Goal: Transaction & Acquisition: Purchase product/service

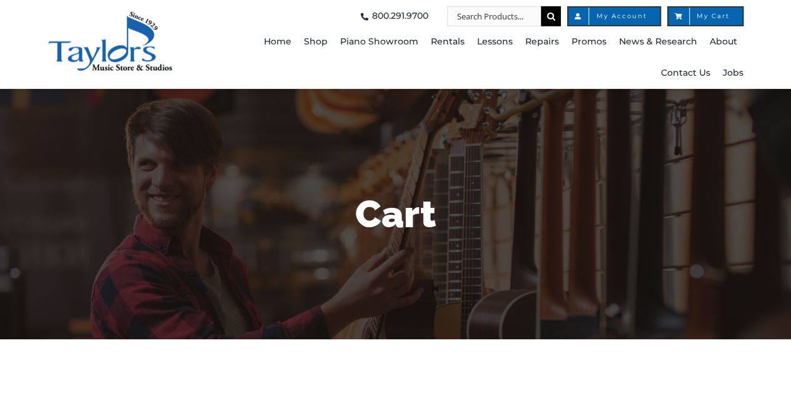
click at [484, 21] on input "Search for:" at bounding box center [494, 16] width 94 height 20
type input "breeze easy drum method book 1"
click at [541, 6] on input "" at bounding box center [551, 16] width 20 height 20
click at [468, 21] on input "Search for:" at bounding box center [494, 16] width 94 height 20
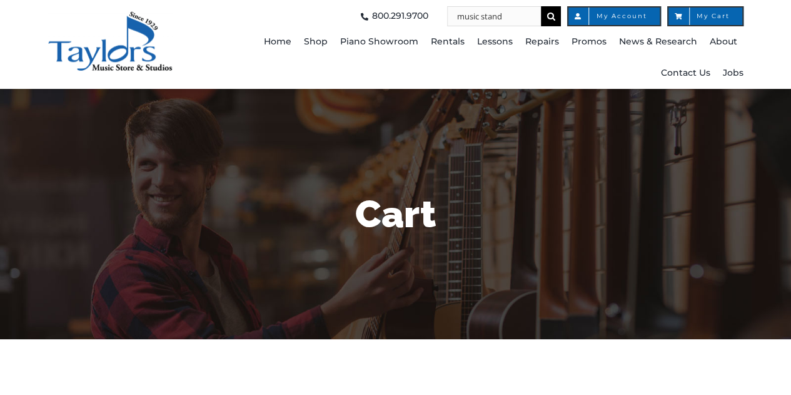
type input "music stand"
click at [541, 6] on input "" at bounding box center [551, 16] width 20 height 20
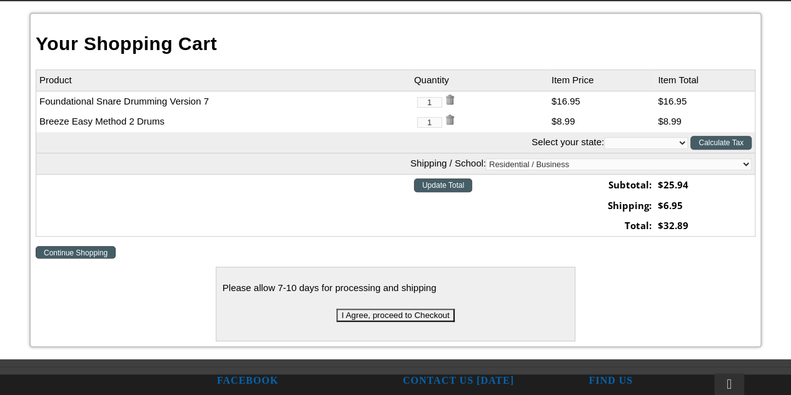
scroll to position [375, 0]
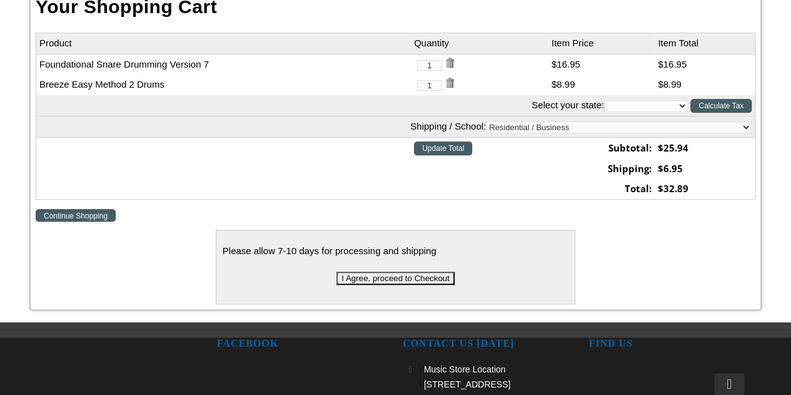
click at [425, 281] on input "I Agree, proceed to Checkout" at bounding box center [395, 277] width 118 height 13
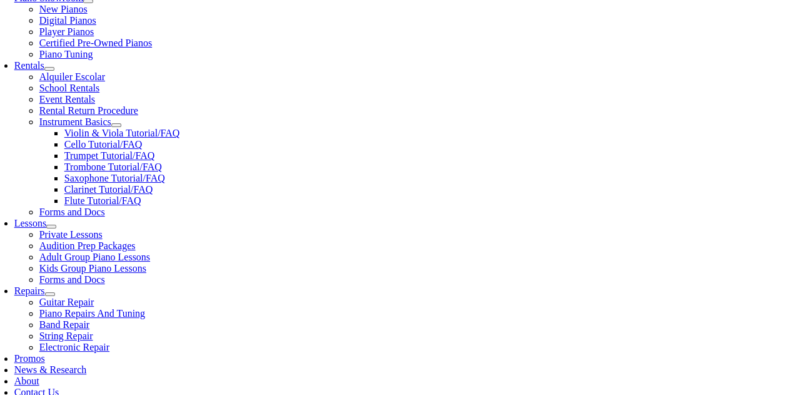
scroll to position [438, 0]
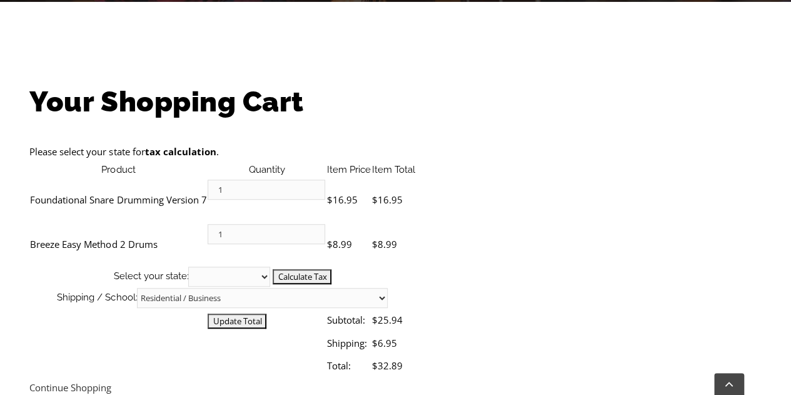
scroll to position [375, 0]
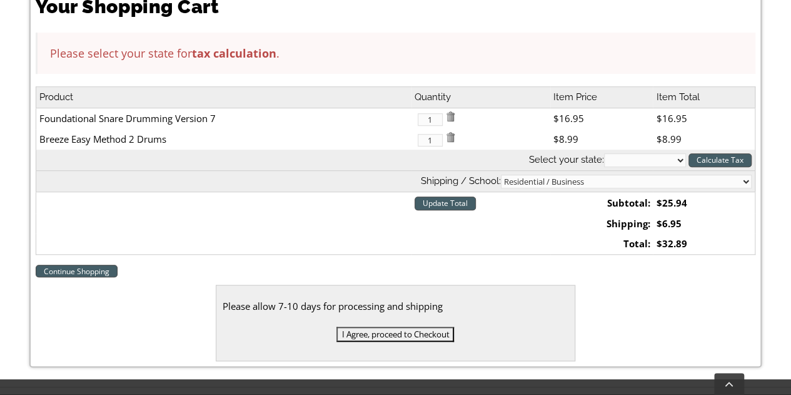
click at [609, 181] on select "Residential / Business Store Pickup Annuciation BVM Benchmark School Bishop Sha…" at bounding box center [626, 181] width 251 height 14
select select "2-Media Elementary"
click at [600, 174] on select "Residential / Business Store Pickup Annuciation BVM Benchmark School Bishop Sha…" at bounding box center [626, 181] width 251 height 14
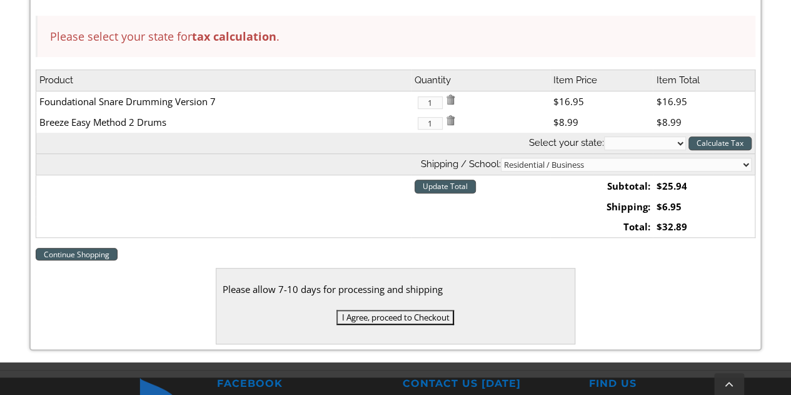
scroll to position [420, 0]
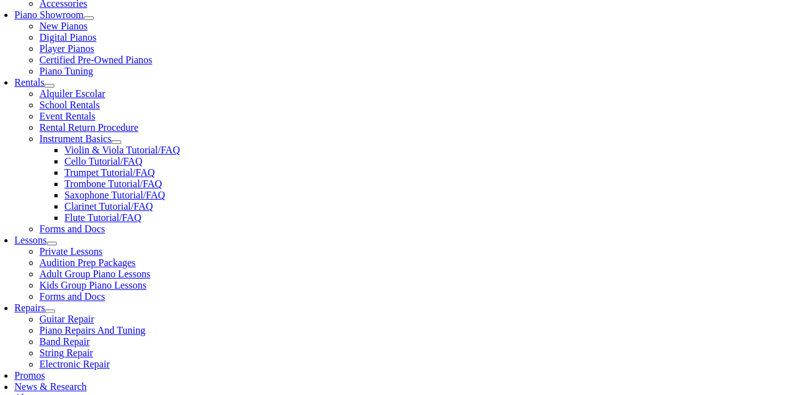
scroll to position [438, 0]
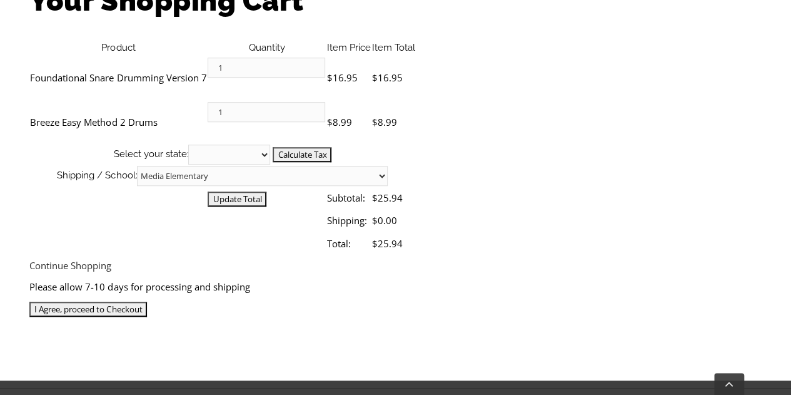
click at [147, 301] on input "I Agree, proceed to Checkout" at bounding box center [88, 308] width 118 height 15
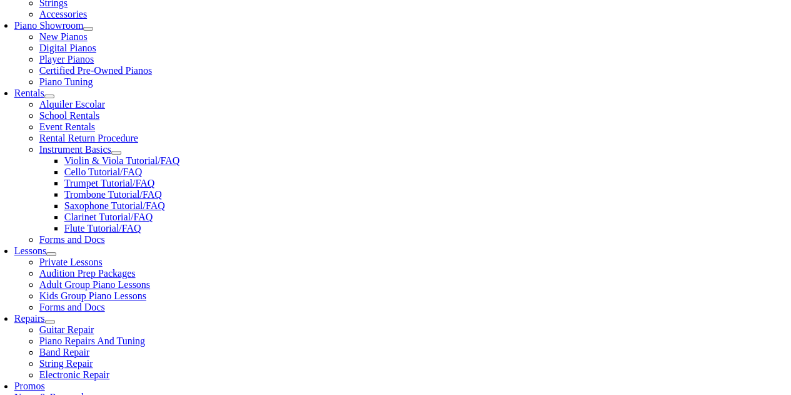
scroll to position [375, 0]
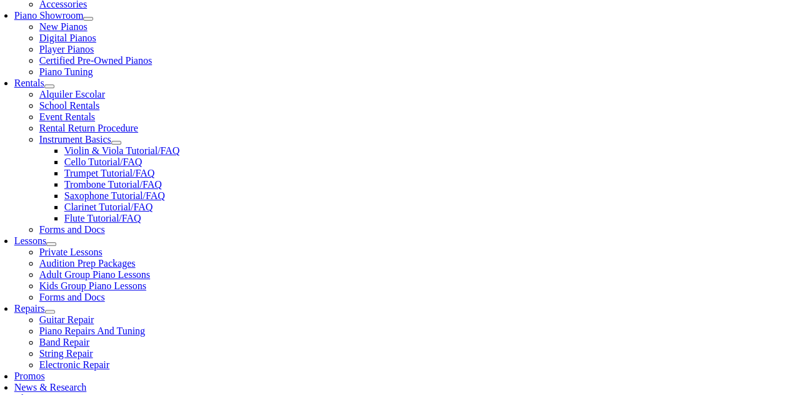
select select "PA"
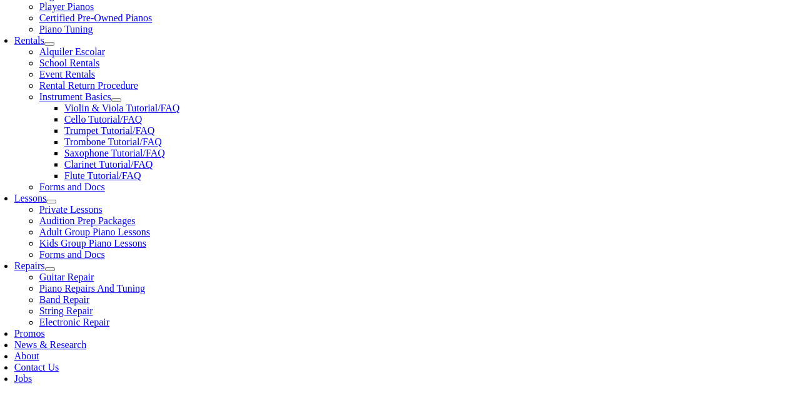
scroll to position [438, 0]
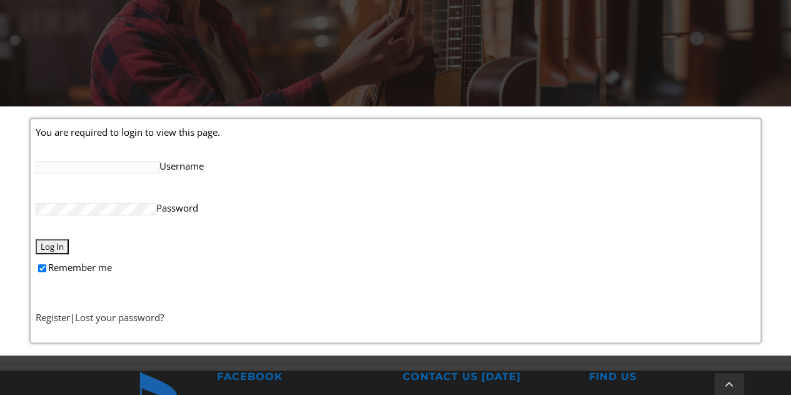
scroll to position [250, 0]
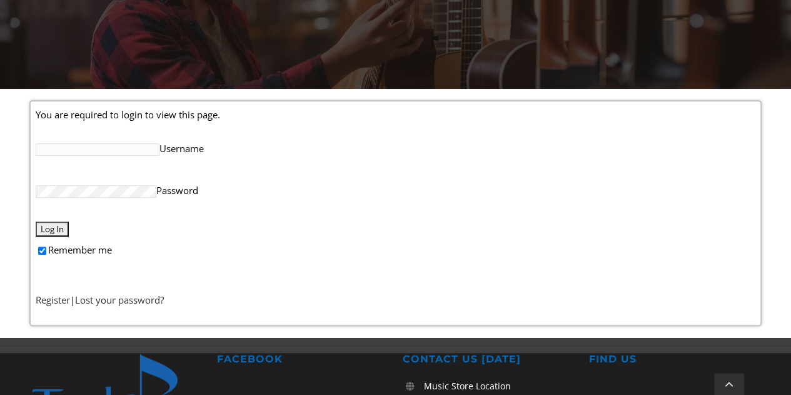
click at [104, 152] on input "Username" at bounding box center [98, 149] width 124 height 13
type input "cfmcguire1"
click at [36, 221] on input "Log In" at bounding box center [52, 228] width 33 height 15
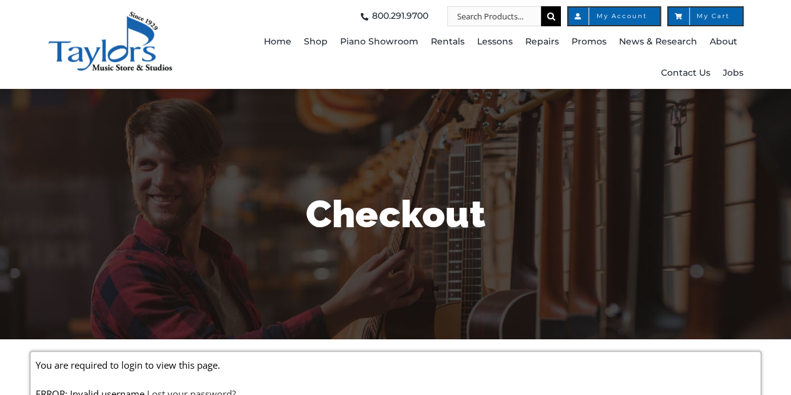
click at [64, 224] on h1 "Checkout" at bounding box center [396, 214] width 732 height 53
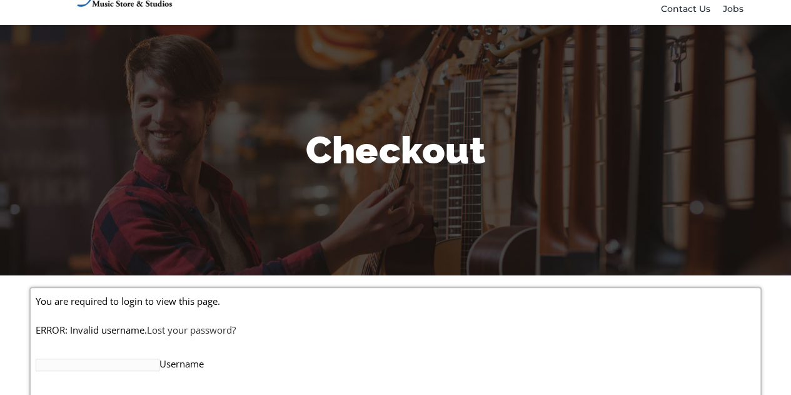
scroll to position [188, 0]
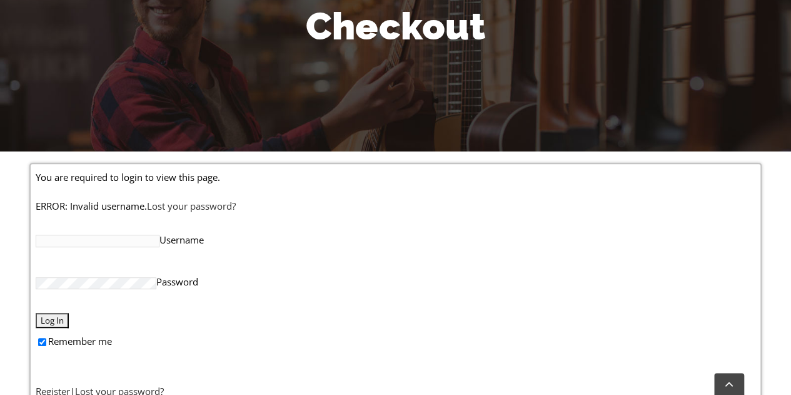
click at [130, 238] on input "Username" at bounding box center [98, 240] width 124 height 13
type input "cfmcguire"
click at [36, 313] on input "Log In" at bounding box center [52, 320] width 33 height 15
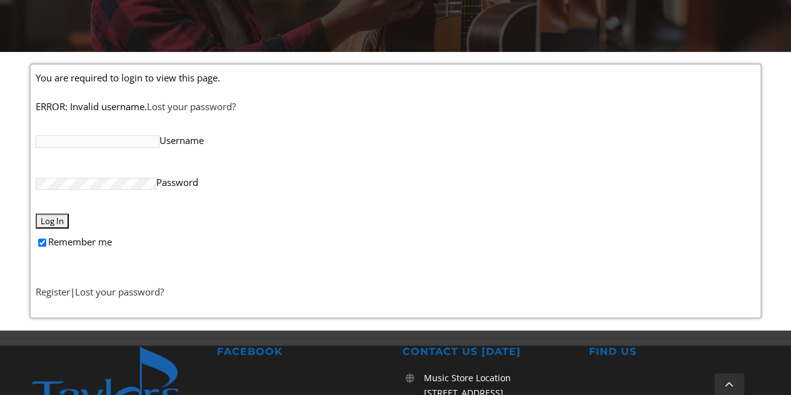
scroll to position [313, 0]
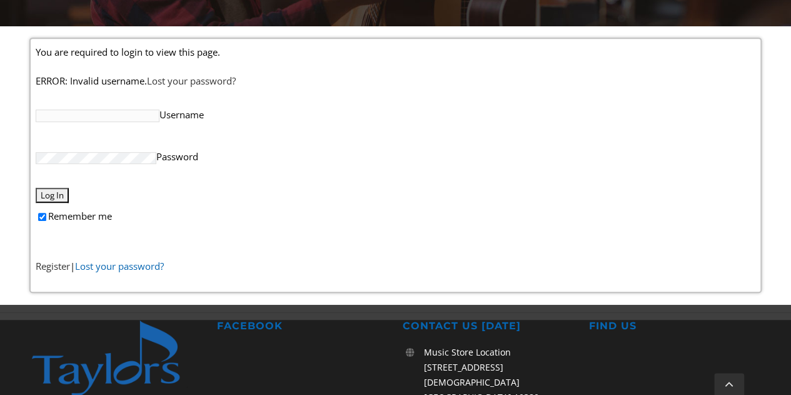
click at [138, 266] on link "Lost your password?" at bounding box center [119, 266] width 89 height 13
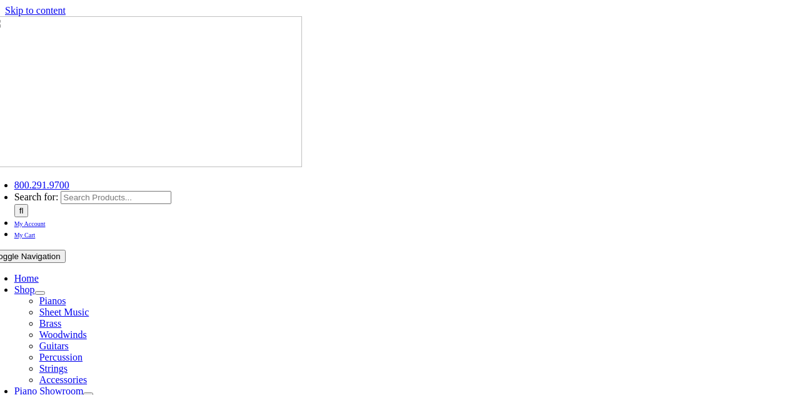
select select "PA"
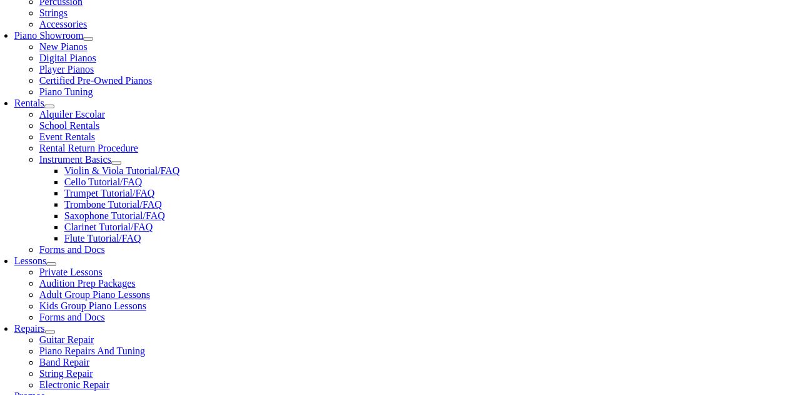
scroll to position [375, 0]
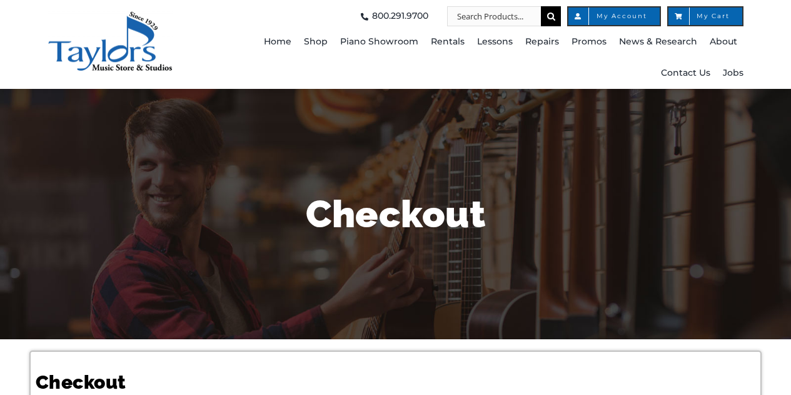
select select
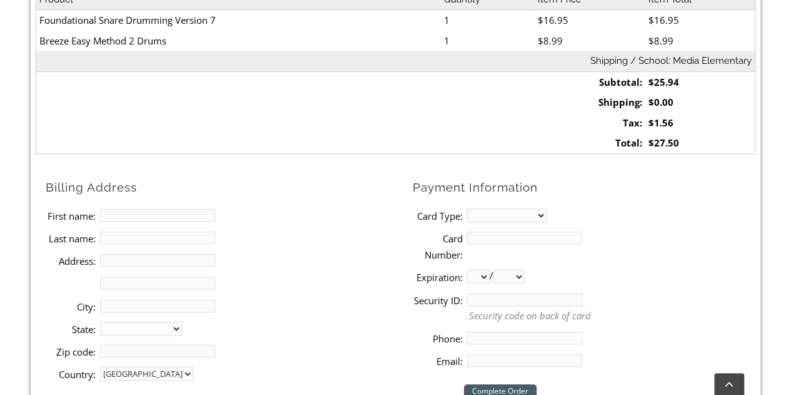
scroll to position [438, 0]
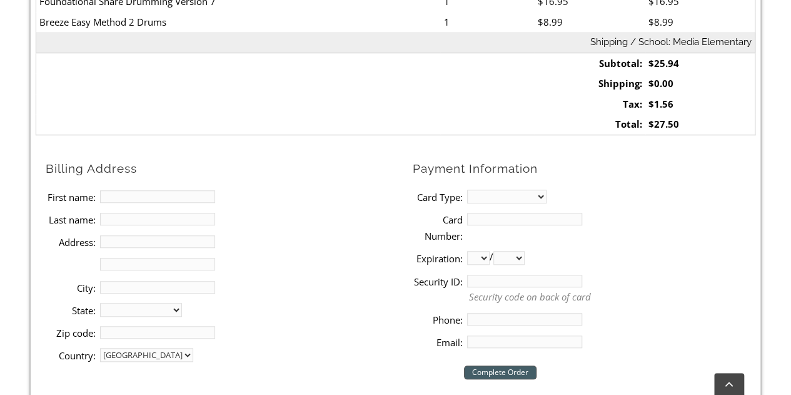
click at [160, 196] on input "First name:" at bounding box center [157, 196] width 115 height 13
type input "Cheryl"
type input "McGuire"
type input "101 Garfield Place"
type input "Media"
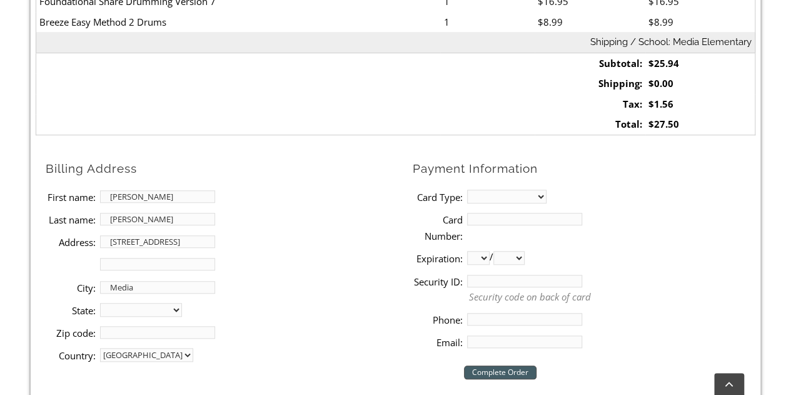
select select "PA"
type input "19063"
type input "2154317512"
type input "cmcguire@madrigalpharma.com"
click at [498, 196] on select "MasterCard Visa American Express Discover" at bounding box center [506, 196] width 79 height 14
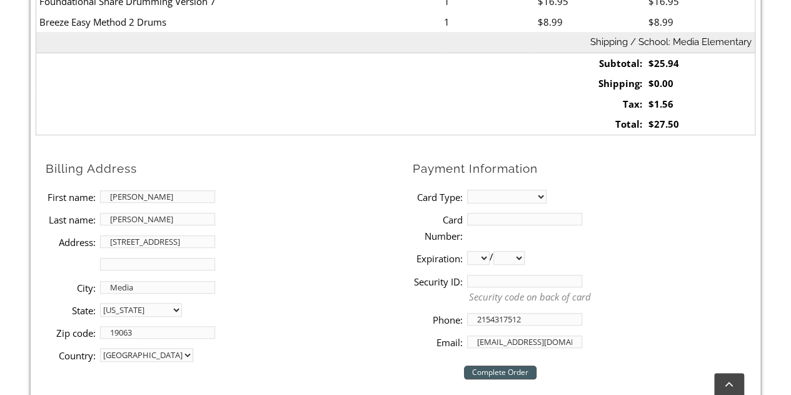
select select "mastercard"
click at [467, 189] on select "MasterCard Visa American Express Discover" at bounding box center [506, 196] width 79 height 14
click at [509, 221] on input "Card Number:" at bounding box center [524, 219] width 115 height 13
type input "5524860395579413"
select select "08"
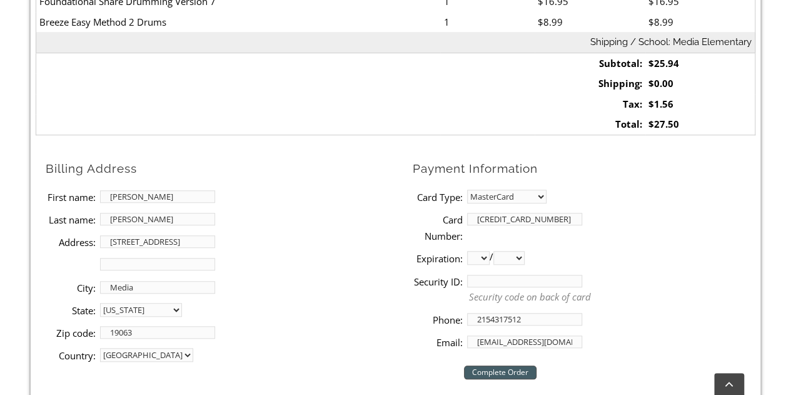
select select "2029"
click at [520, 278] on input "Security ID:" at bounding box center [524, 281] width 115 height 13
type input "258"
click at [515, 371] on input "Complete Order" at bounding box center [500, 372] width 73 height 14
